Goal: Information Seeking & Learning: Understand process/instructions

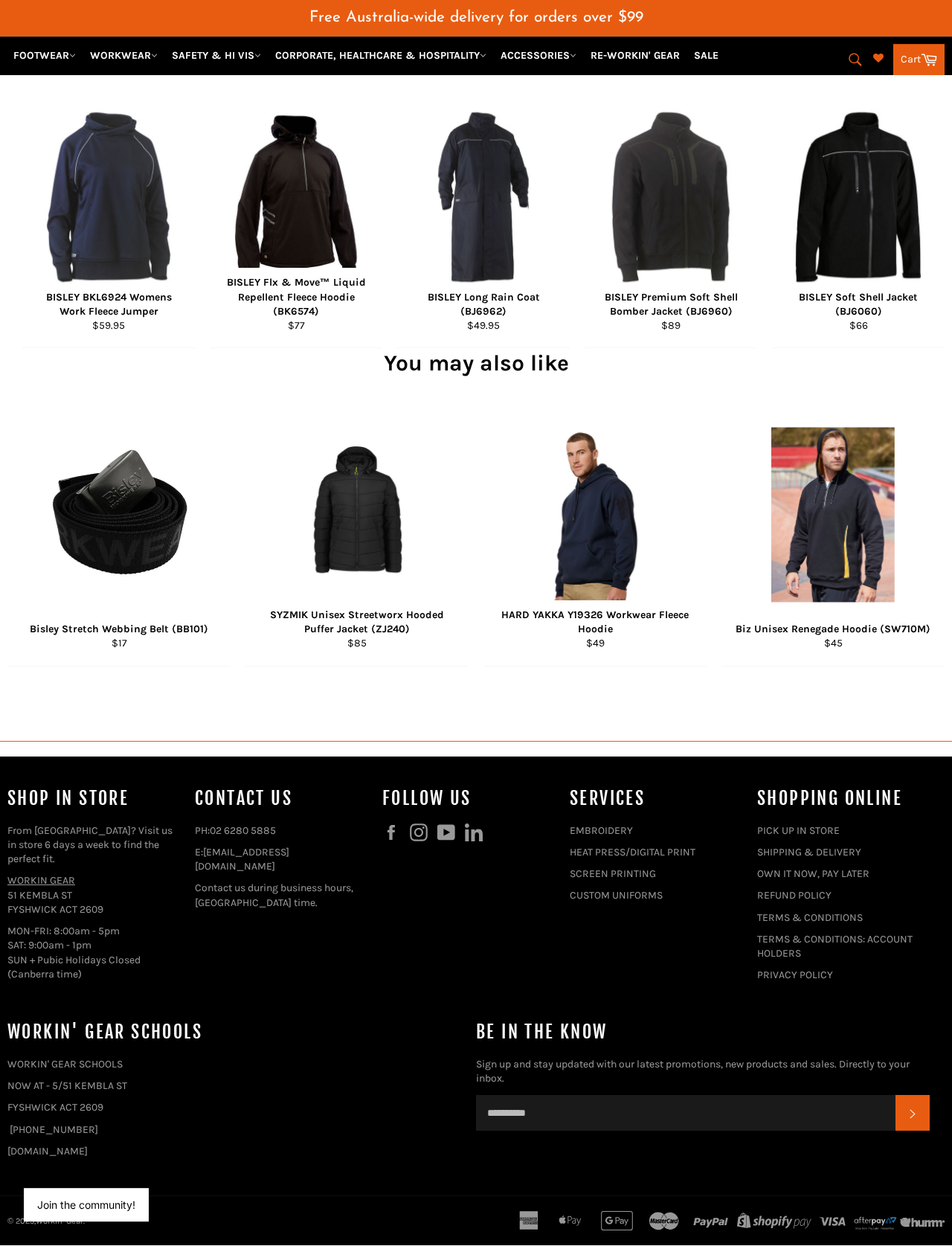
scroll to position [1093, 0]
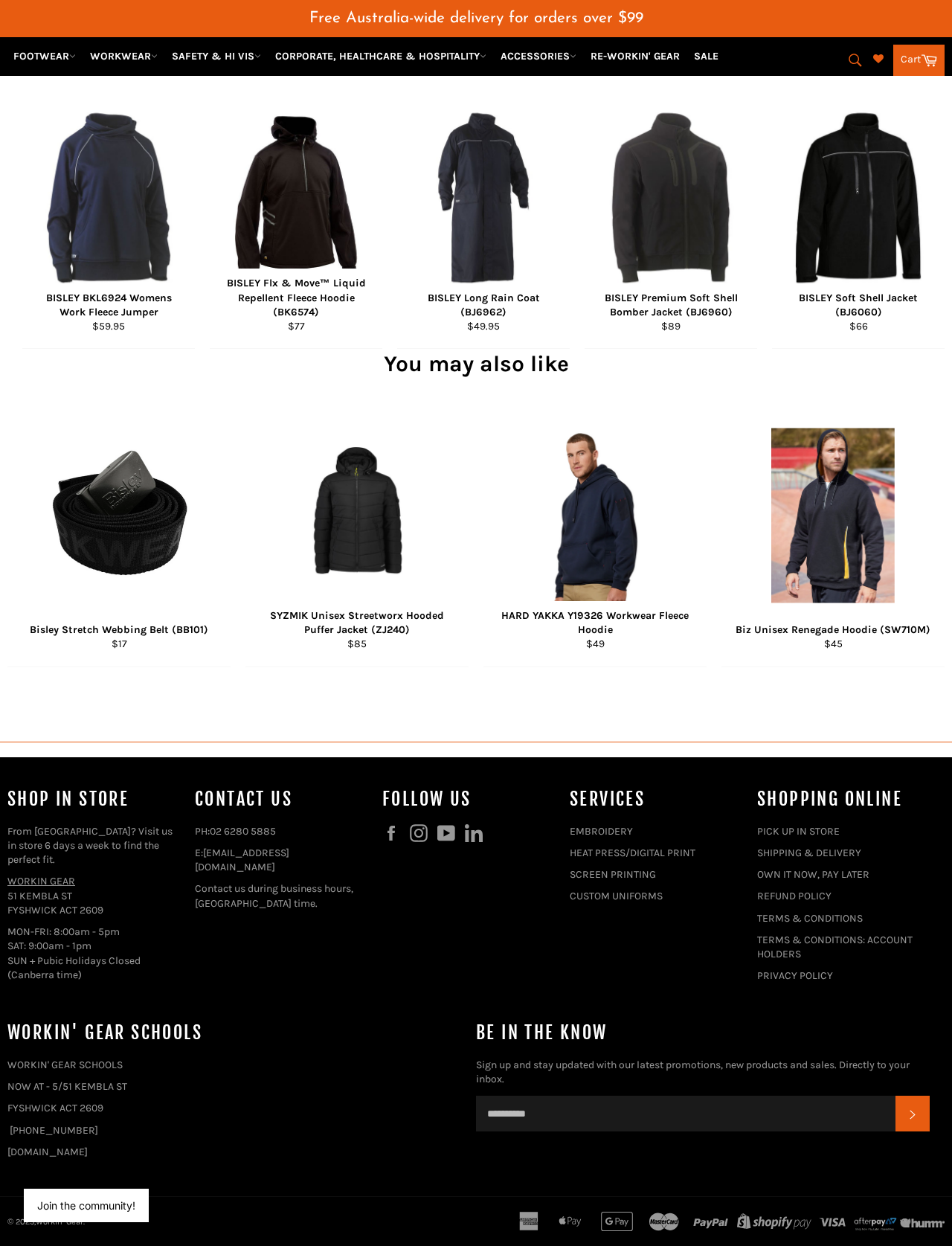
click at [609, 798] on link "PICK UP IN STORE" at bounding box center [798, 831] width 83 height 13
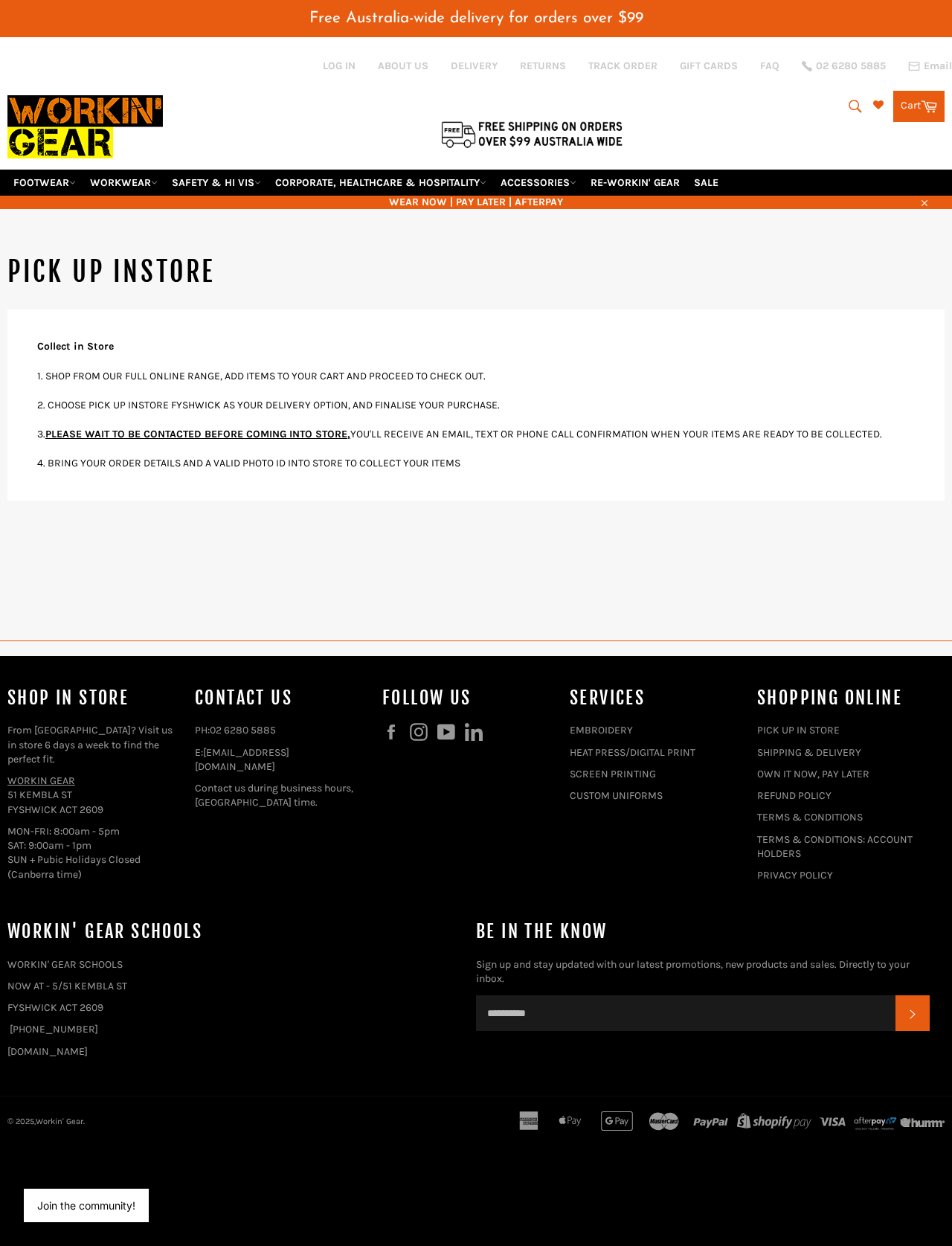
click at [609, 746] on link "SHIPPING & DELIVERY" at bounding box center [809, 752] width 104 height 13
